Goal: Information Seeking & Learning: Learn about a topic

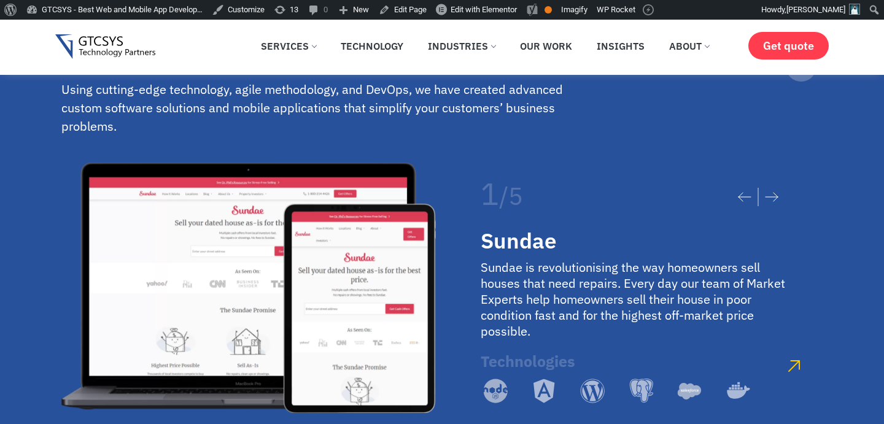
scroll to position [2510, 0]
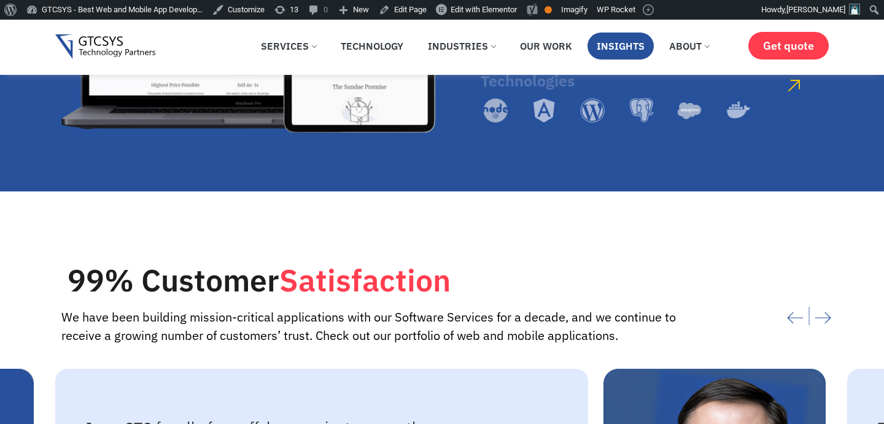
click at [627, 52] on link "Insights" at bounding box center [621, 46] width 66 height 27
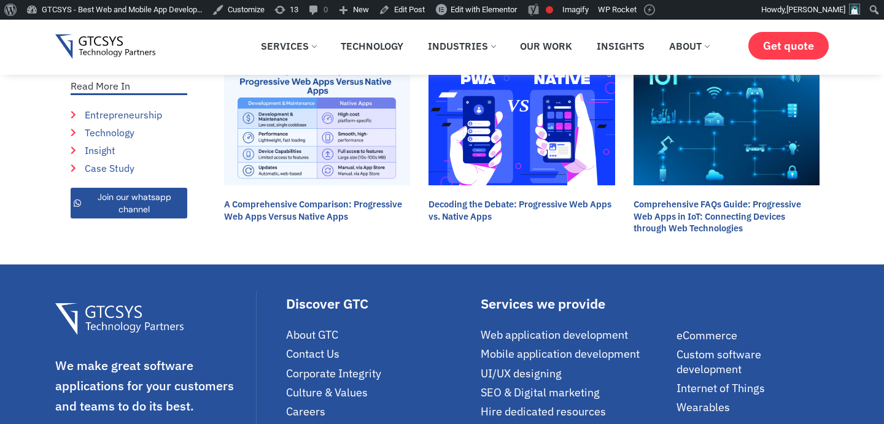
scroll to position [1669, 0]
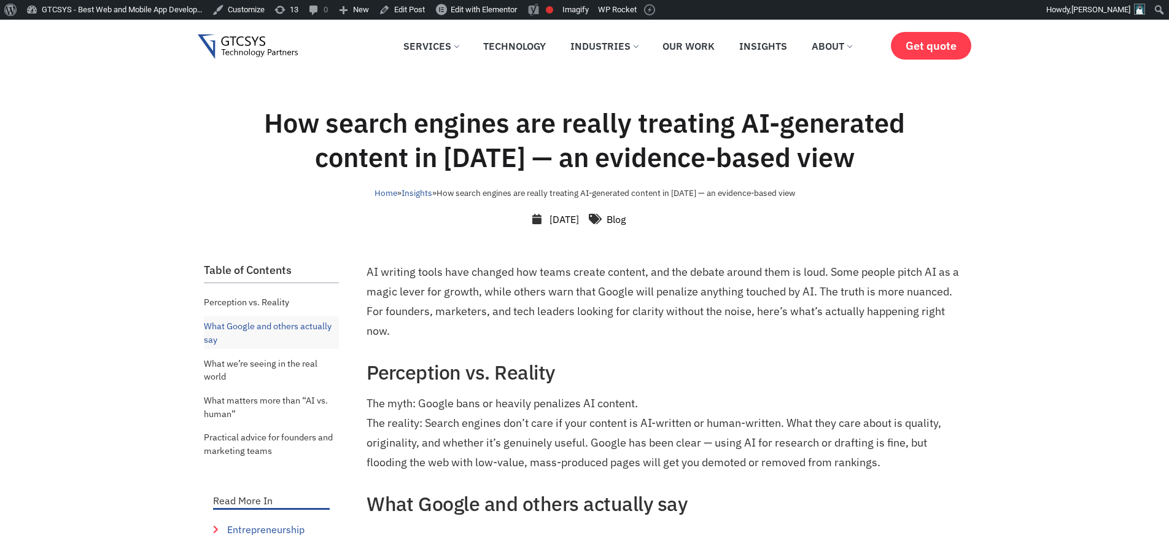
click at [271, 54] on img at bounding box center [248, 46] width 100 height 25
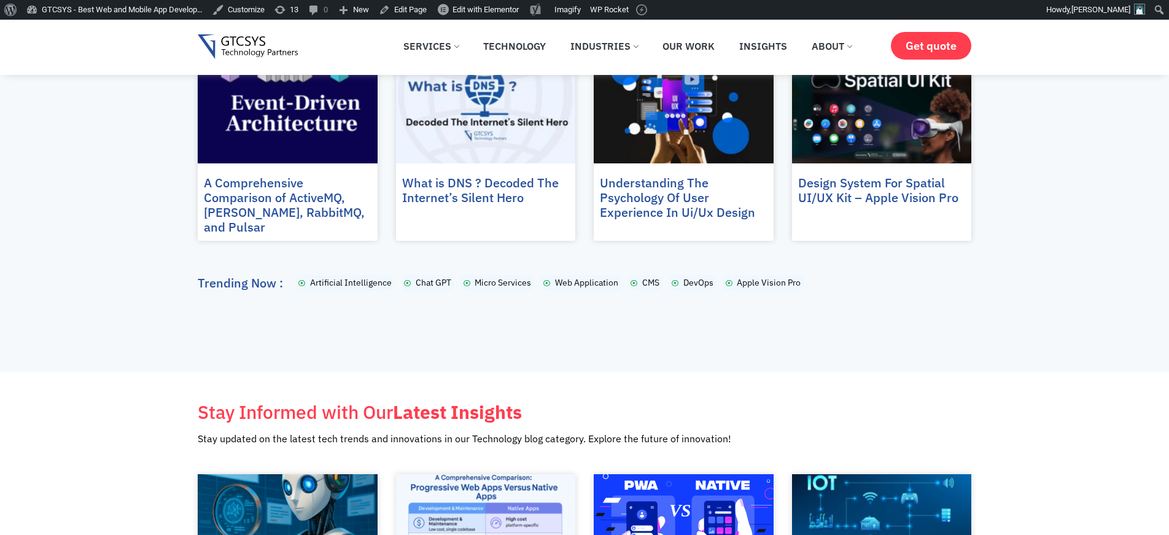
scroll to position [103, 0]
click at [330, 277] on span "Artificial Intelligence" at bounding box center [349, 283] width 85 height 13
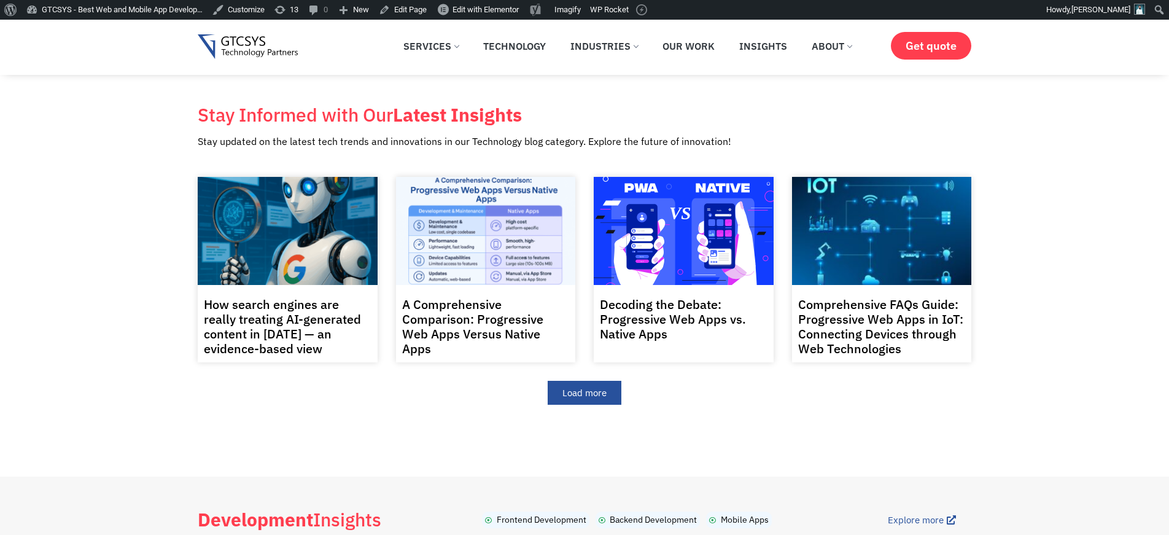
scroll to position [336, 0]
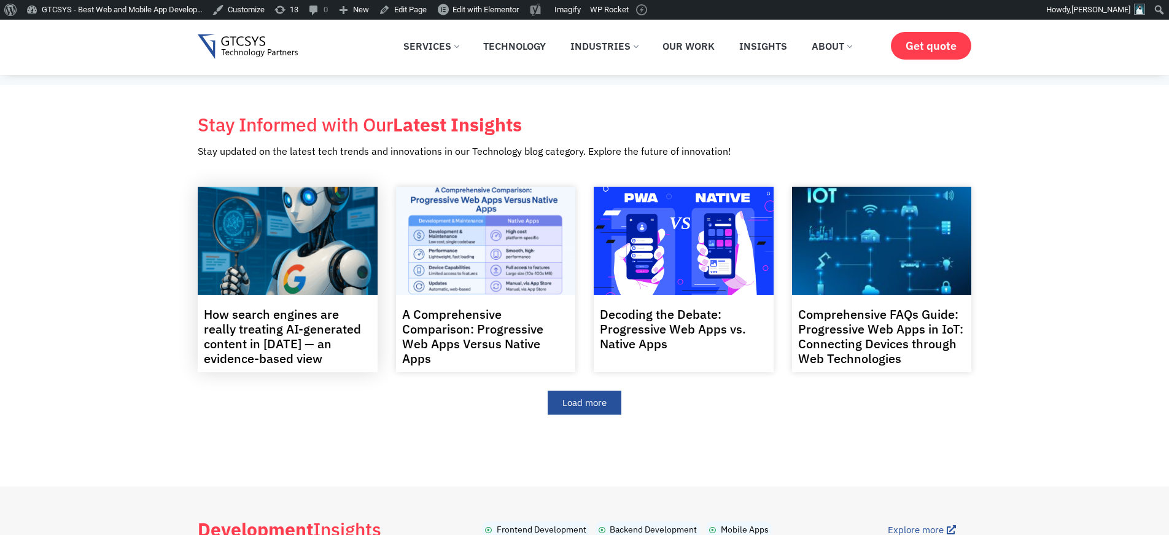
click at [289, 341] on link "How search engines are really treating AI-generated content in 2025 — an eviden…" at bounding box center [282, 336] width 157 height 61
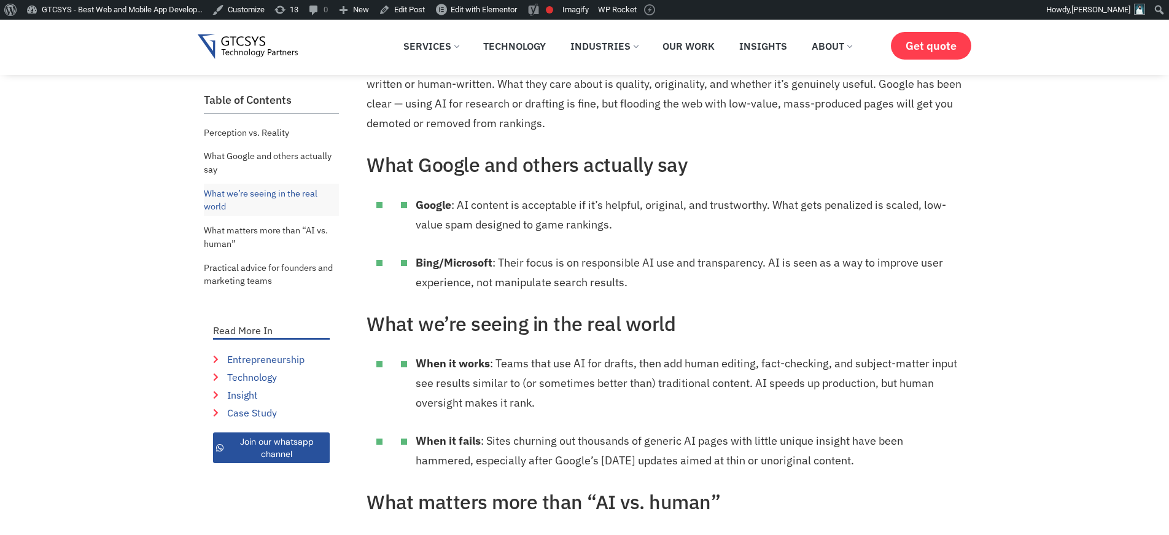
scroll to position [363, 0]
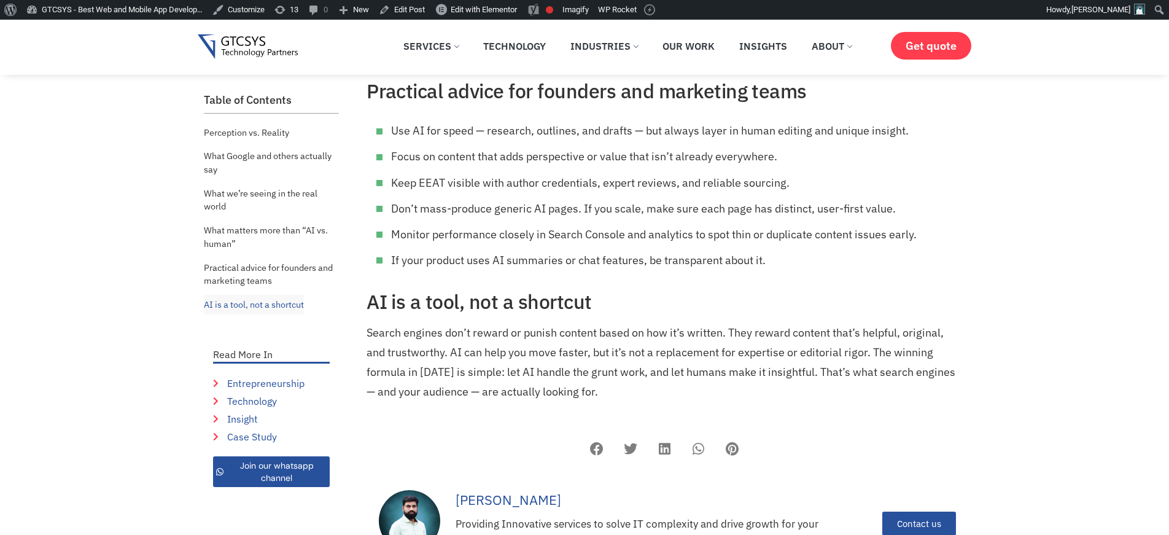
scroll to position [1085, 0]
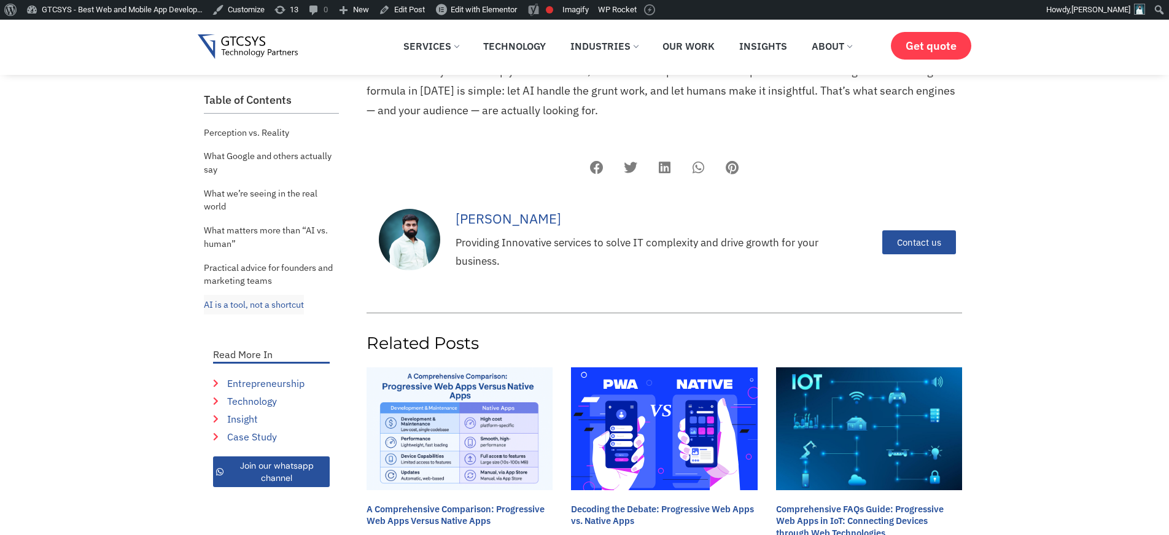
scroll to position [1138, 0]
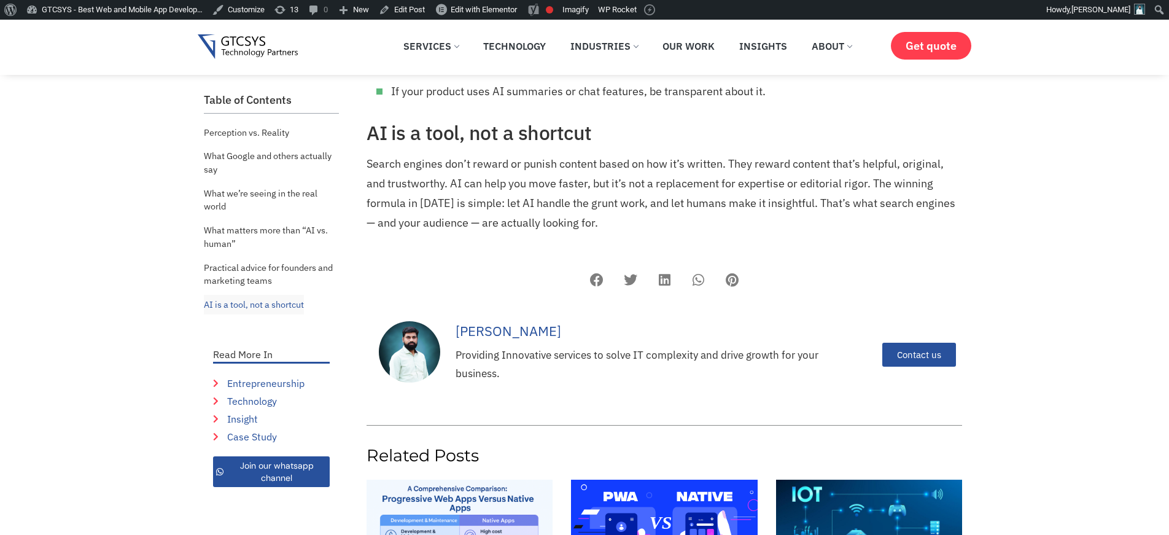
click at [686, 360] on div "Providing Innovative services to solve IT complexity and drive growth for your …" at bounding box center [637, 364] width 363 height 37
